Goal: Find specific page/section: Find specific page/section

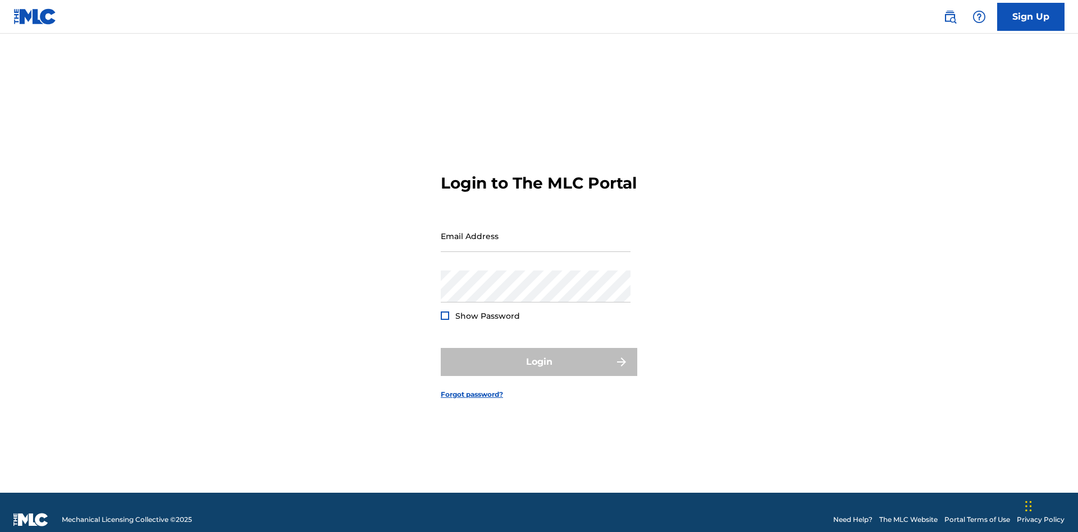
scroll to position [15, 0]
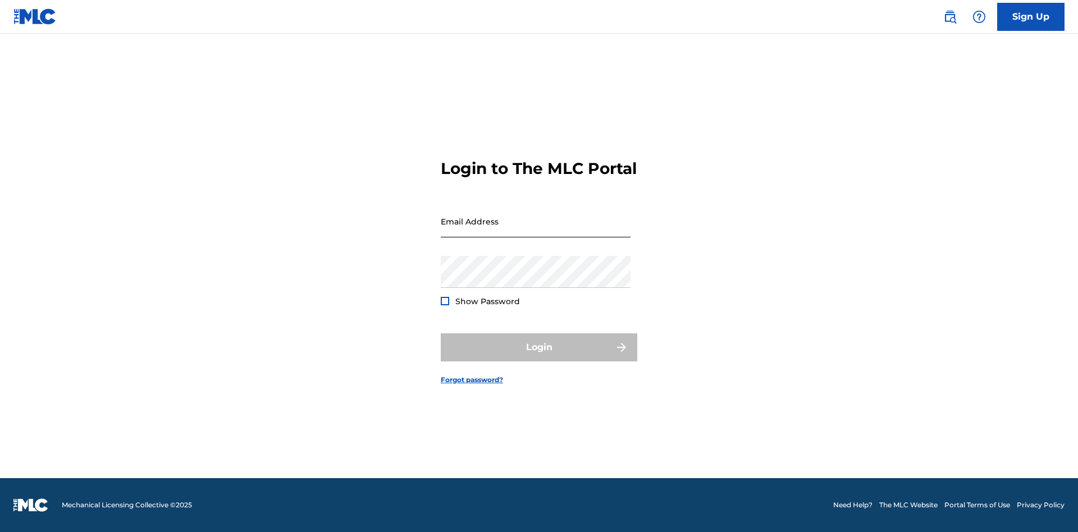
click at [536, 231] on input "Email Address" at bounding box center [536, 221] width 190 height 32
type input "Krystal.Ribble@themlc.com"
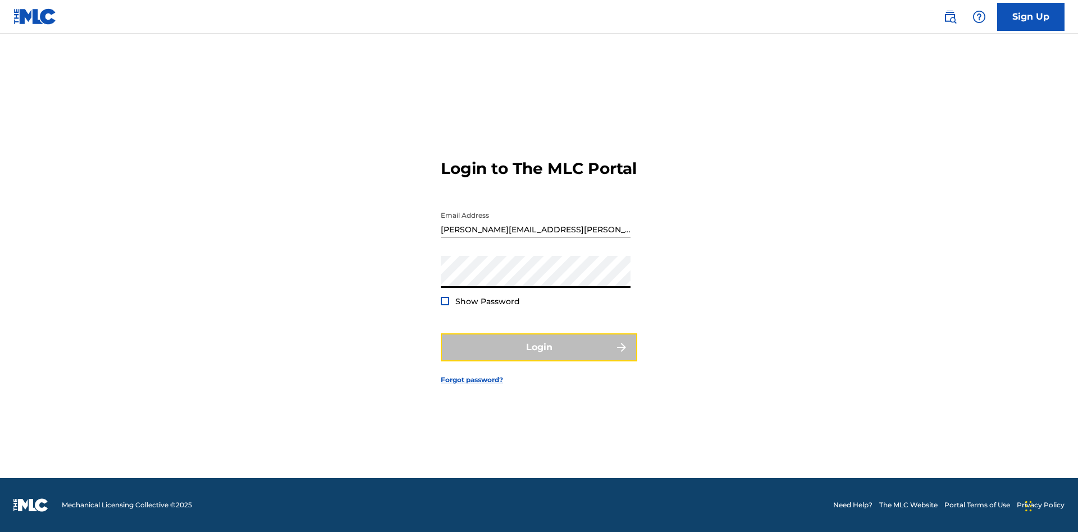
click at [539, 357] on button "Login" at bounding box center [539, 348] width 197 height 28
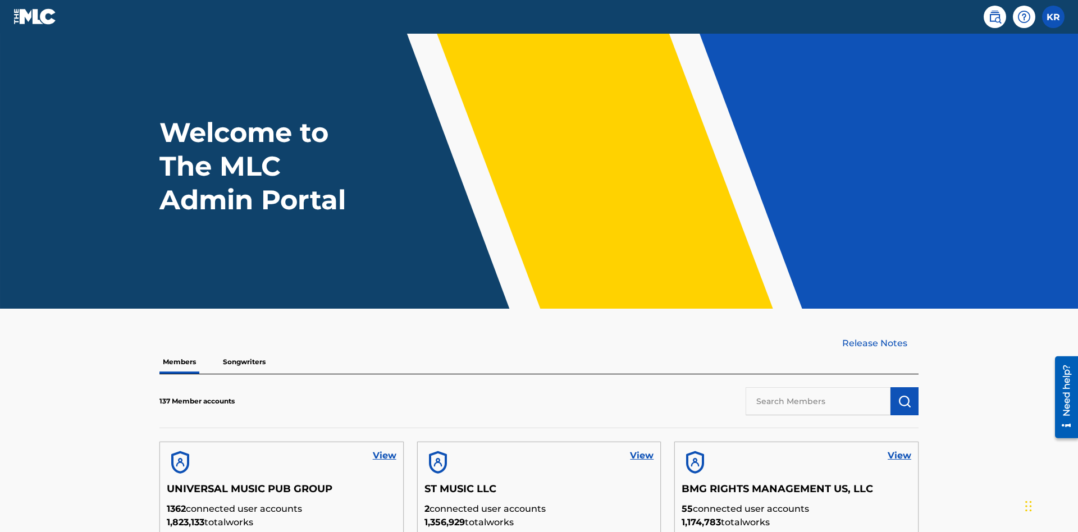
click at [818, 387] on input "text" at bounding box center [818, 401] width 145 height 28
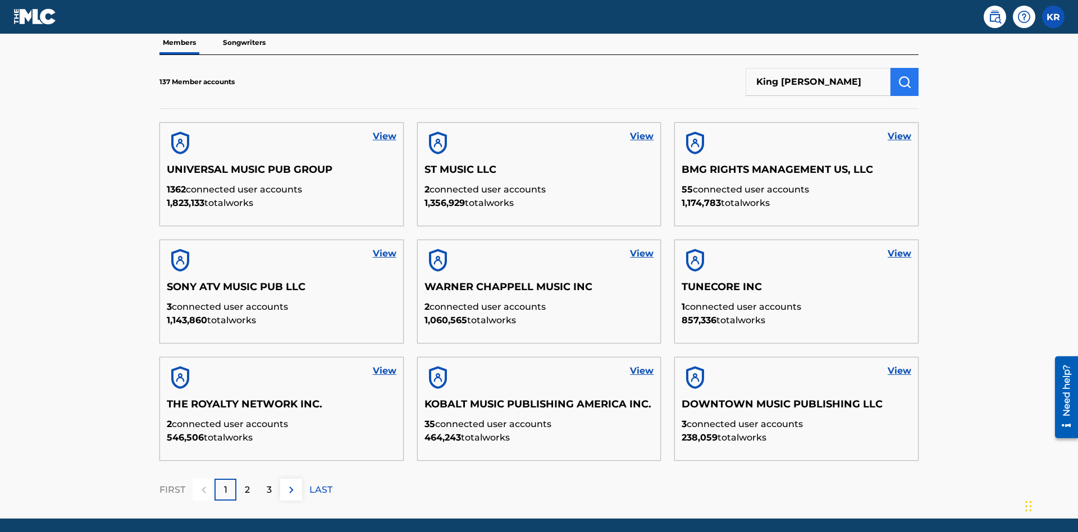
type input "King McTesterson"
click at [905, 75] on img "submit" at bounding box center [904, 81] width 13 height 13
